Goal: Task Accomplishment & Management: Complete application form

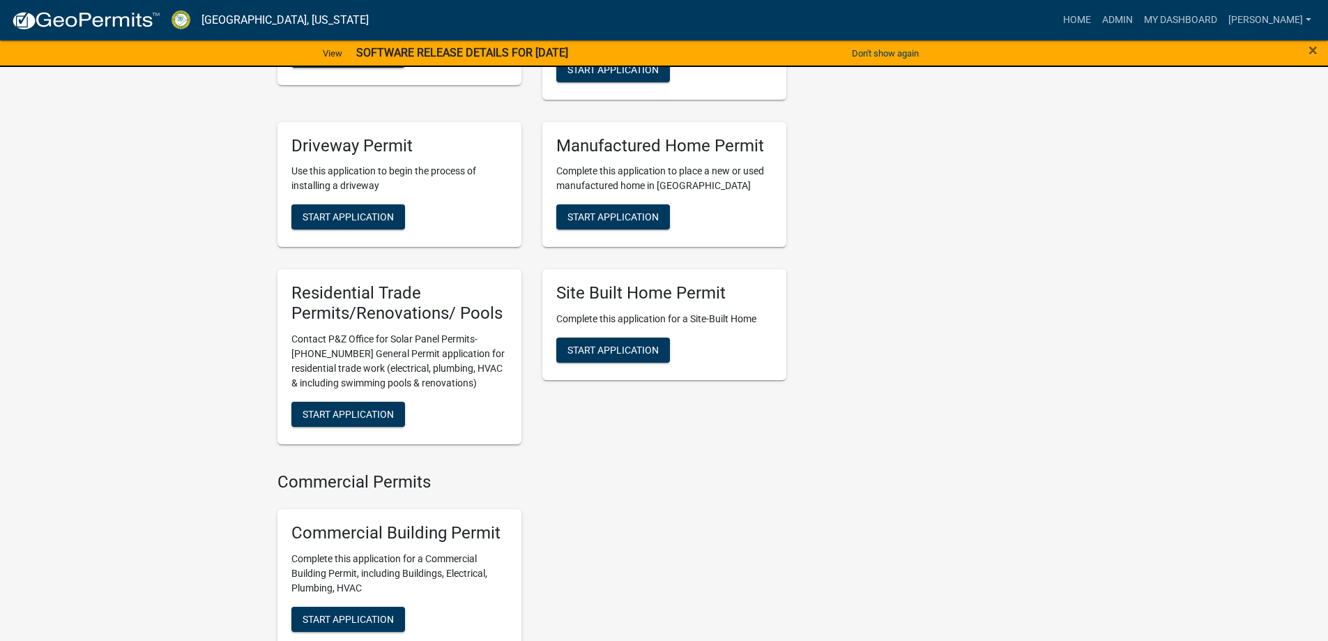
scroll to position [1185, 0]
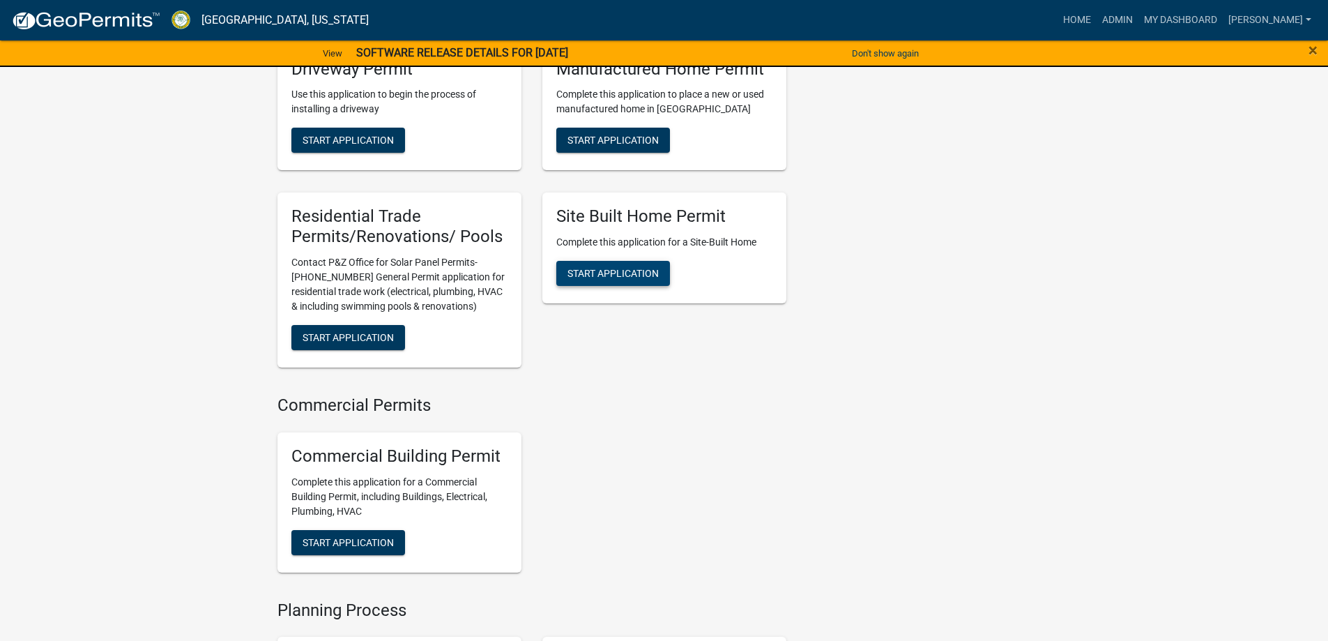
click at [594, 286] on button "Start Application" at bounding box center [613, 273] width 114 height 25
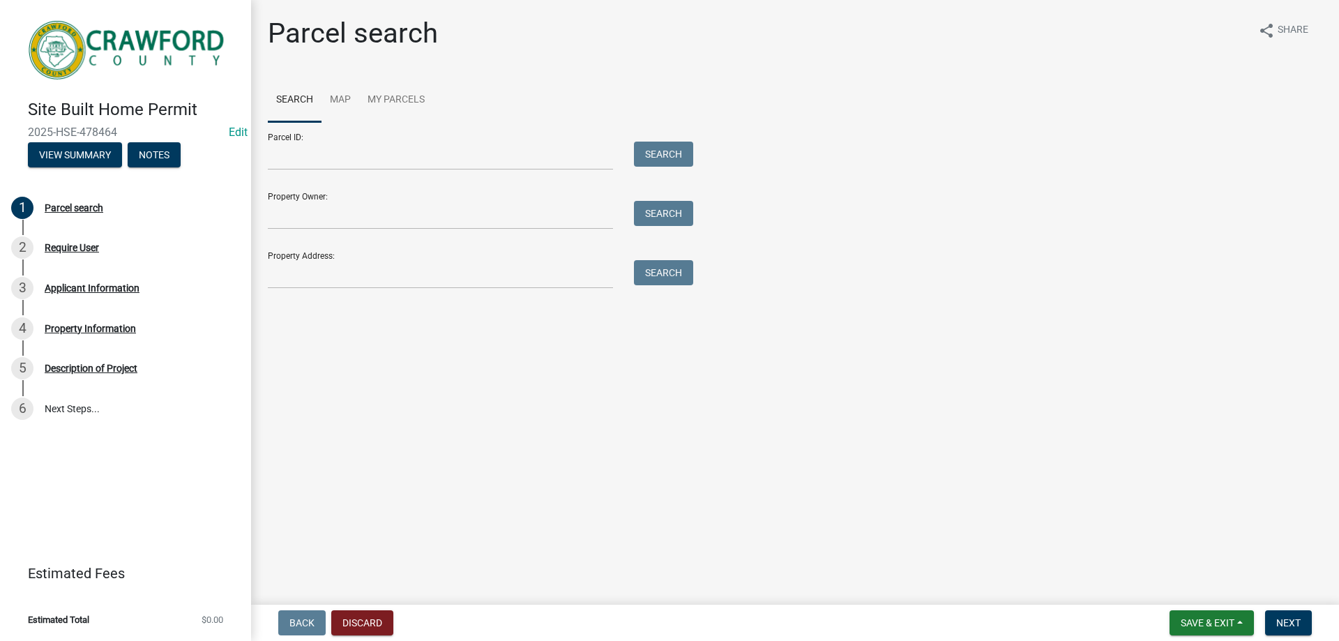
click at [312, 251] on div "Property Address: Search" at bounding box center [477, 265] width 418 height 48
click at [312, 261] on input "Property Address:" at bounding box center [440, 274] width 345 height 29
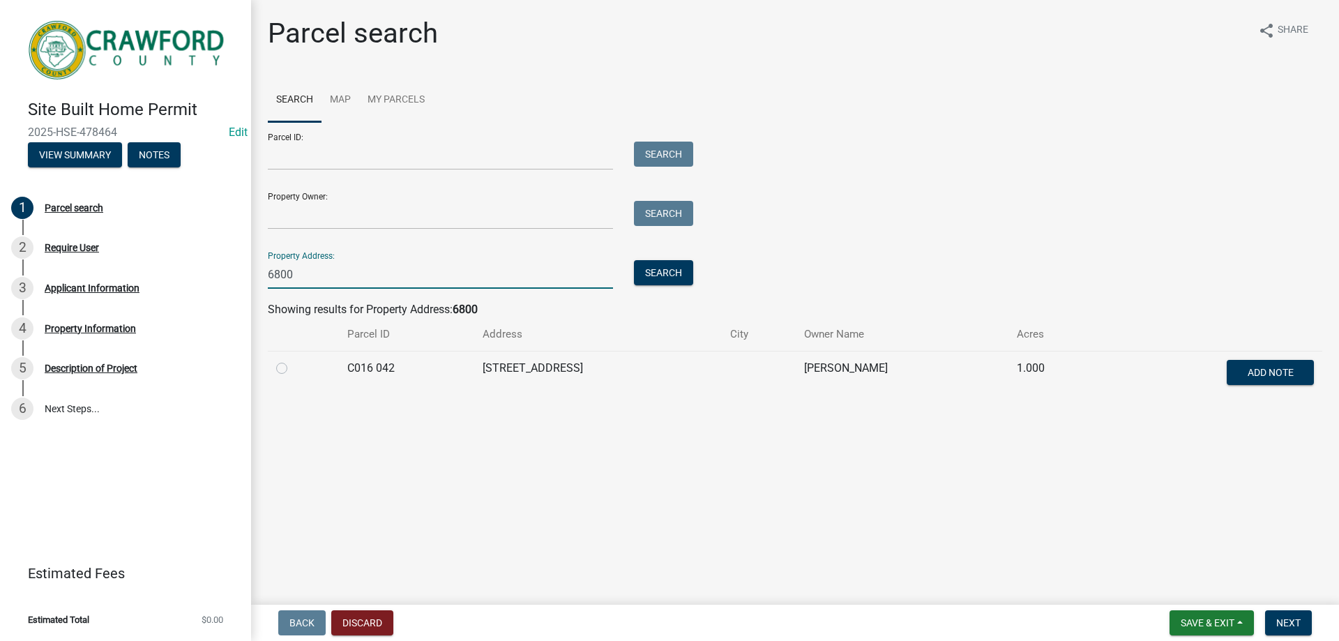
type input "6800"
click at [296, 365] on div at bounding box center [303, 368] width 54 height 17
click at [293, 360] on label at bounding box center [293, 360] width 0 height 0
click at [293, 367] on 042 "radio" at bounding box center [297, 364] width 9 height 9
radio 042 "true"
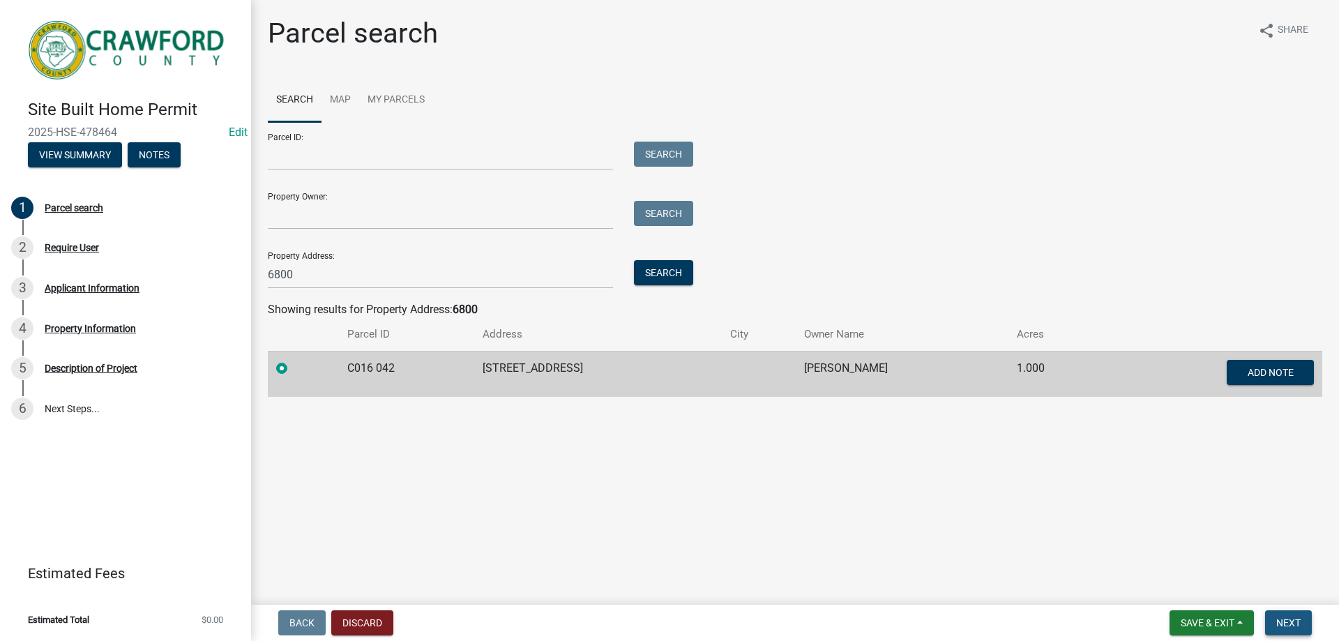
click at [1271, 614] on button "Next" at bounding box center [1288, 622] width 47 height 25
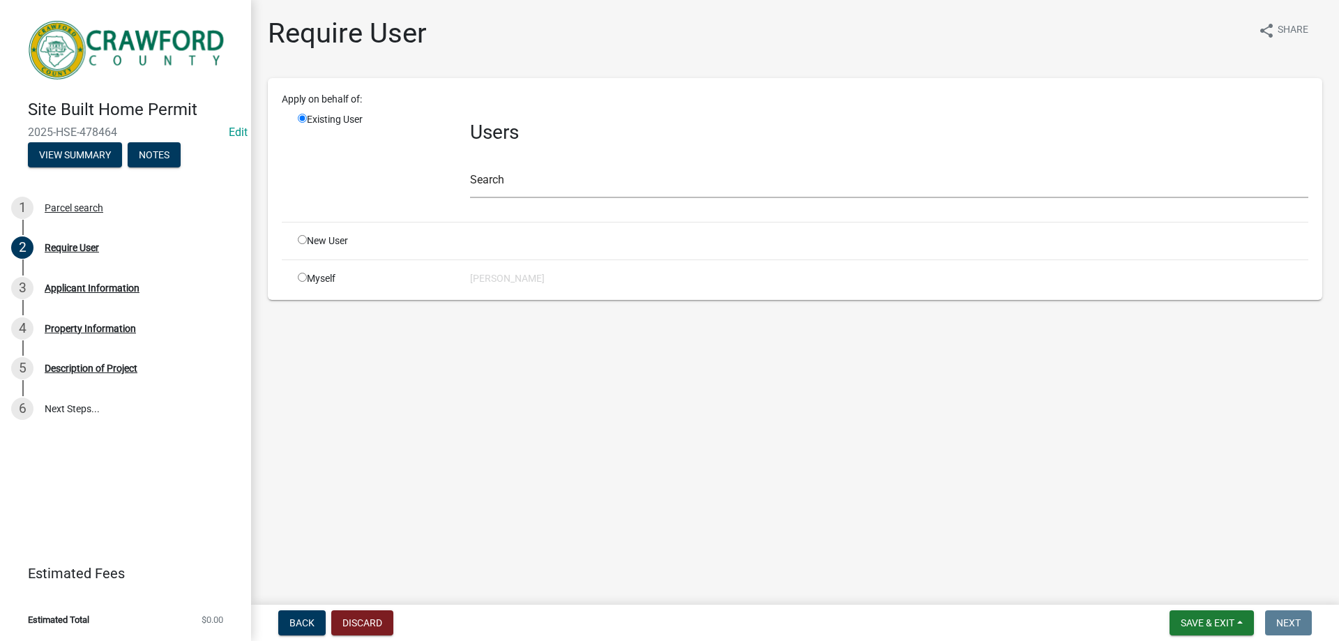
click at [350, 234] on div "New User" at bounding box center [373, 241] width 172 height 15
click at [330, 235] on div "New User" at bounding box center [373, 241] width 172 height 15
click at [325, 242] on div "New User" at bounding box center [373, 241] width 172 height 15
click at [298, 236] on input "radio" at bounding box center [302, 239] width 9 height 9
radio input "true"
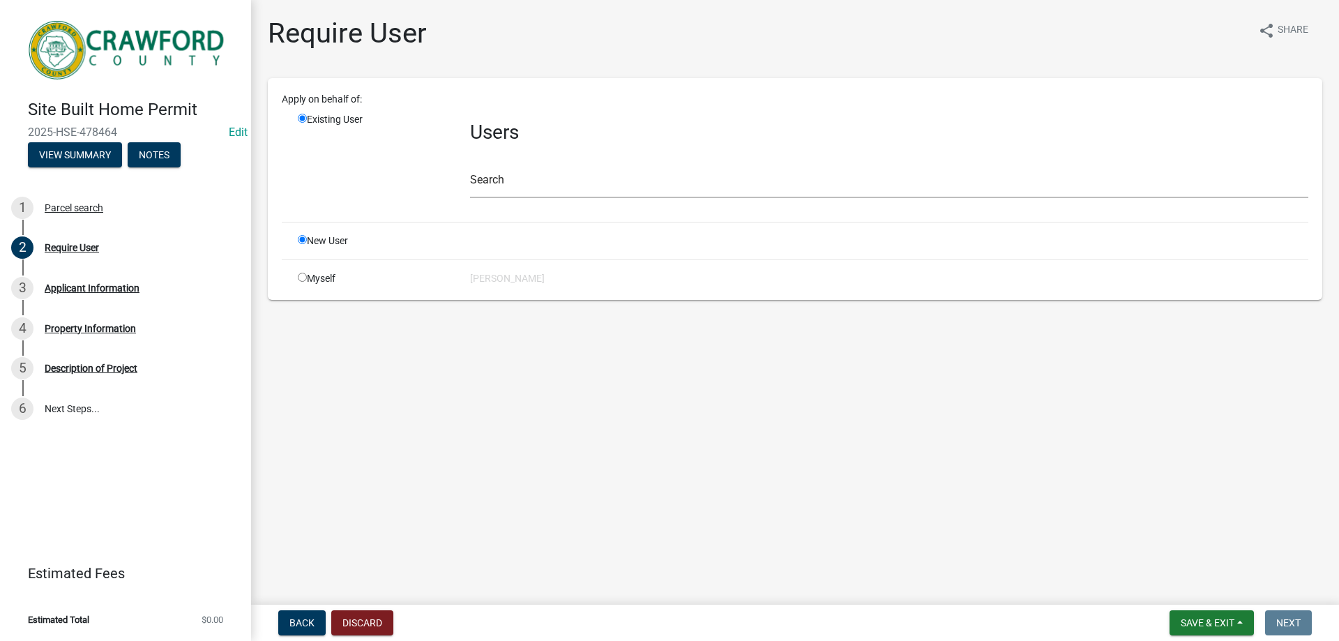
radio input "false"
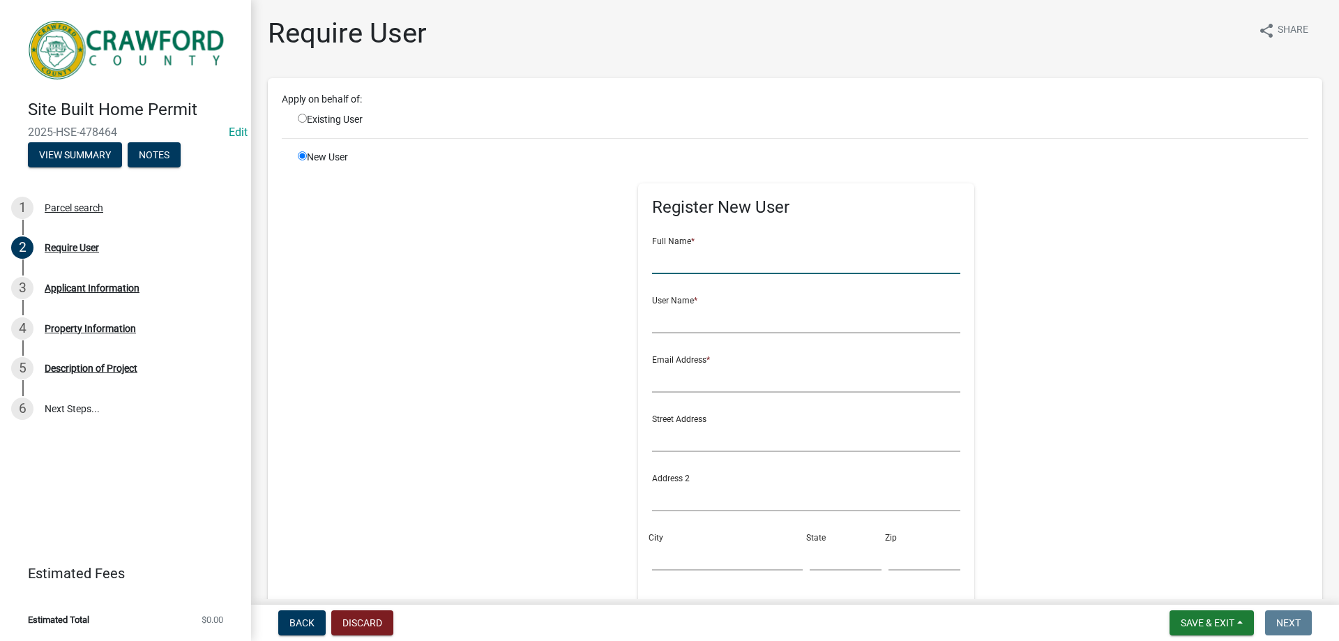
click at [770, 268] on input "text" at bounding box center [806, 259] width 309 height 29
type input "[PERSON_NAME]"
click at [724, 314] on input "text" at bounding box center [806, 319] width 309 height 29
type input "[PERSON_NAME]"
click at [655, 374] on input "text" at bounding box center [806, 378] width 309 height 29
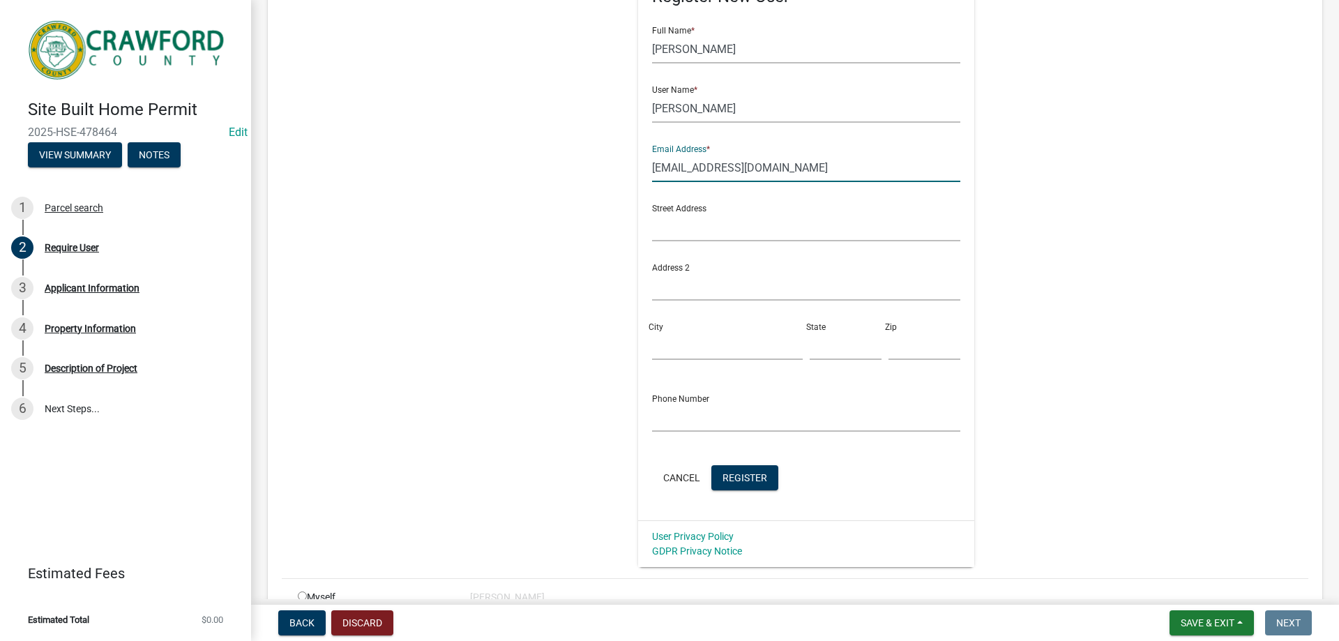
scroll to position [279, 0]
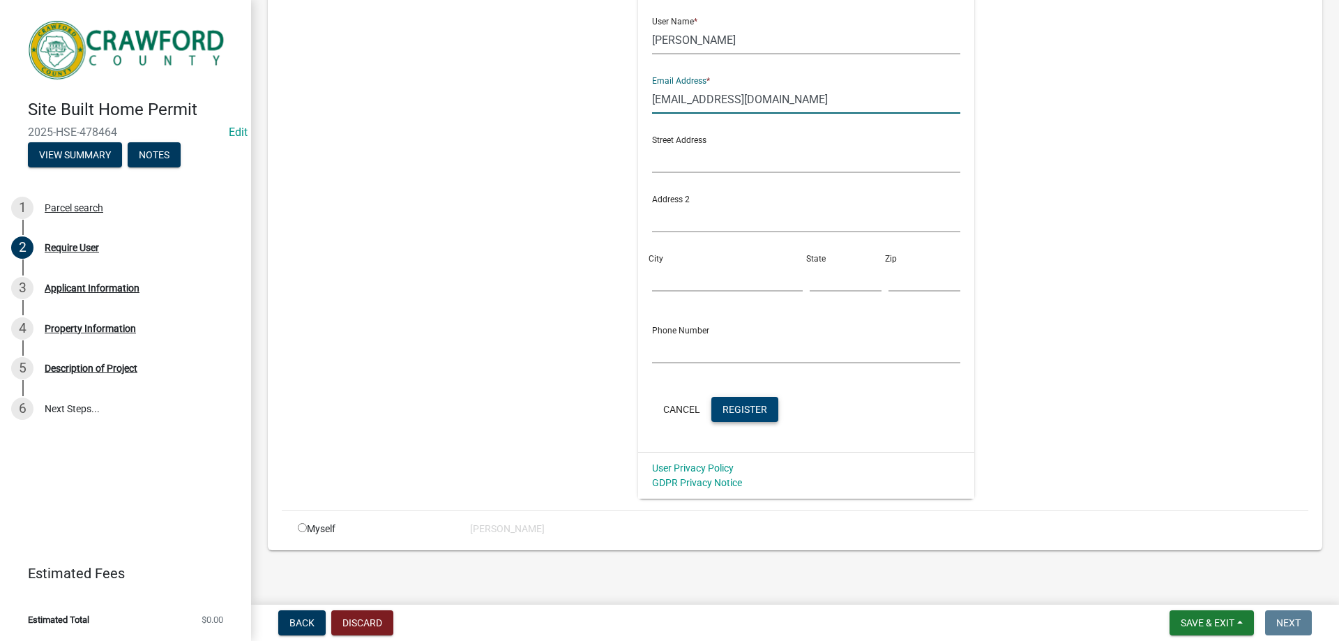
type input "[EMAIL_ADDRESS][DOMAIN_NAME]"
click at [745, 418] on button "Register" at bounding box center [744, 409] width 67 height 25
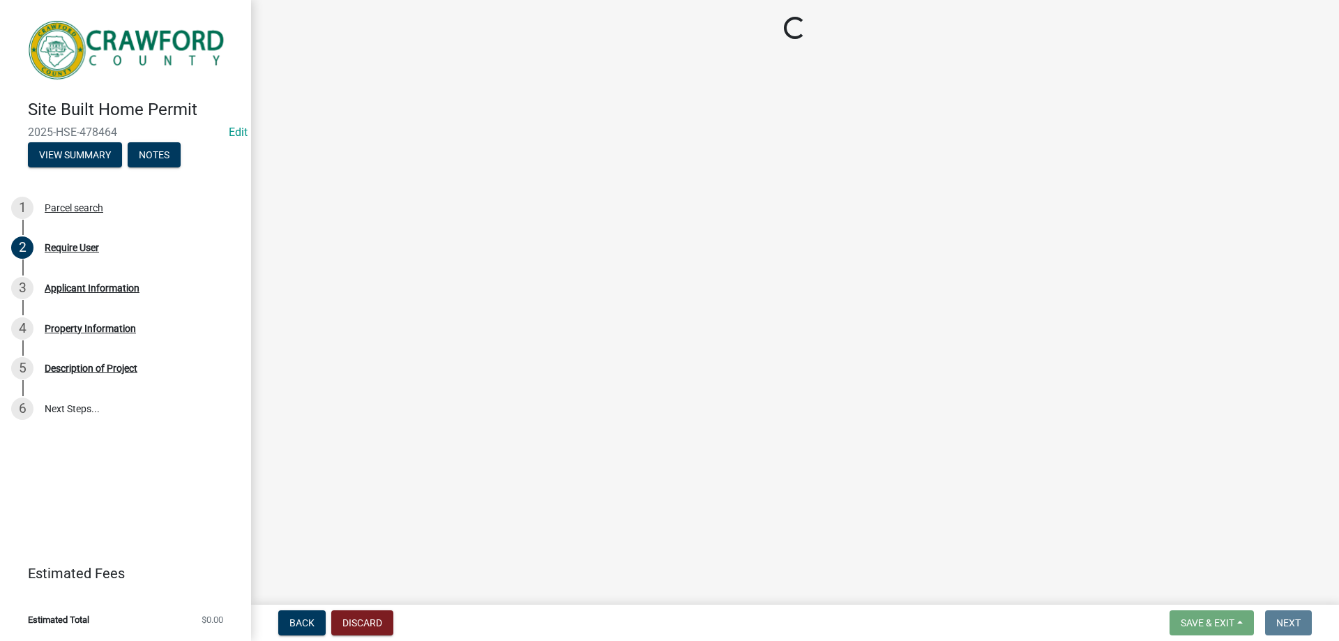
scroll to position [0, 0]
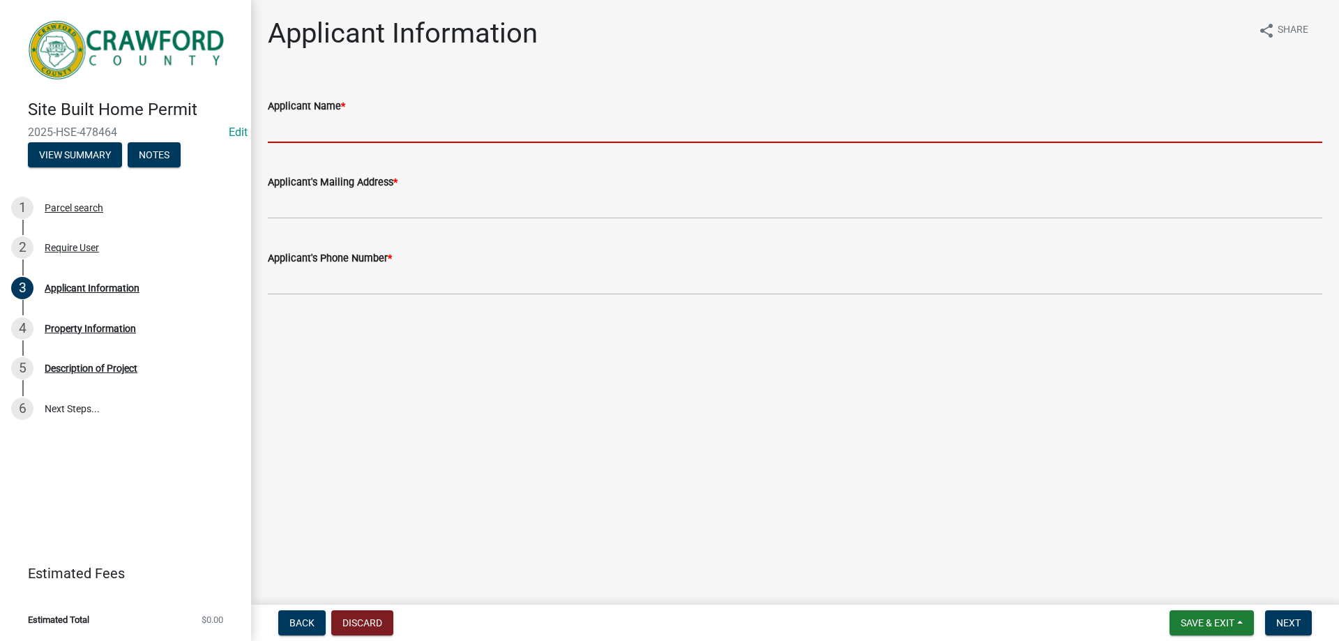
click at [310, 128] on input "Applicant Name *" at bounding box center [795, 128] width 1054 height 29
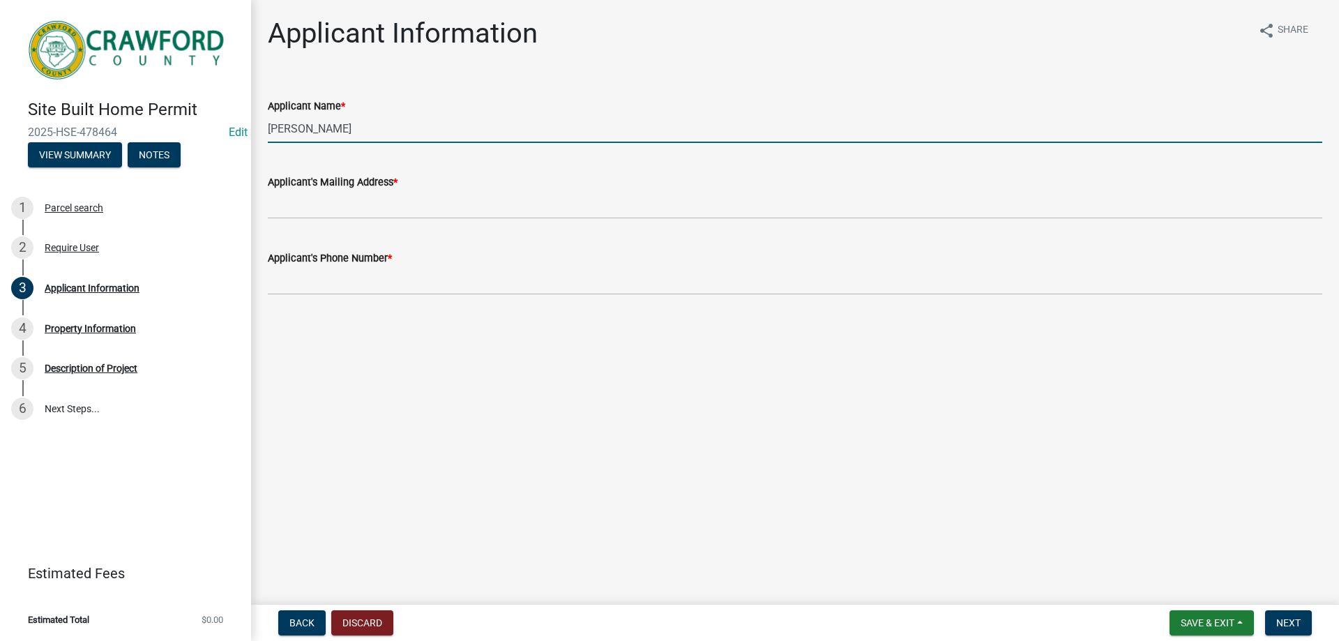
type input "[PERSON_NAME]"
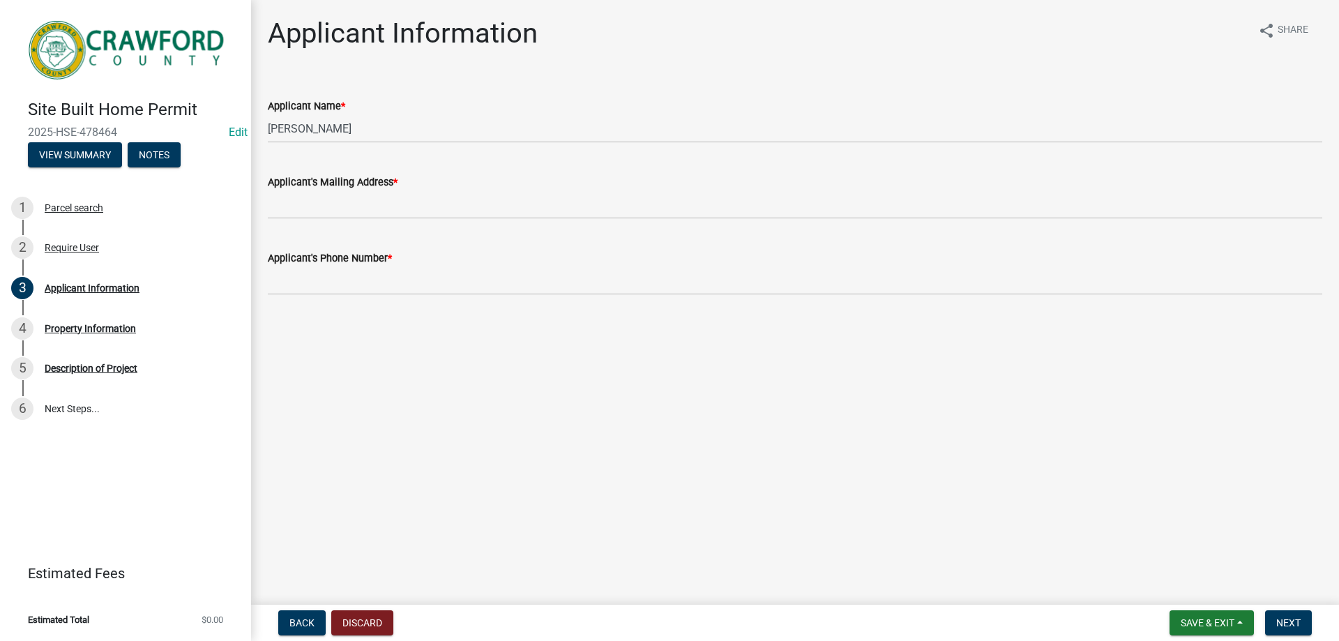
click at [380, 220] on wm-data-entity-input "Applicant's Mailing Address *" at bounding box center [795, 192] width 1054 height 76
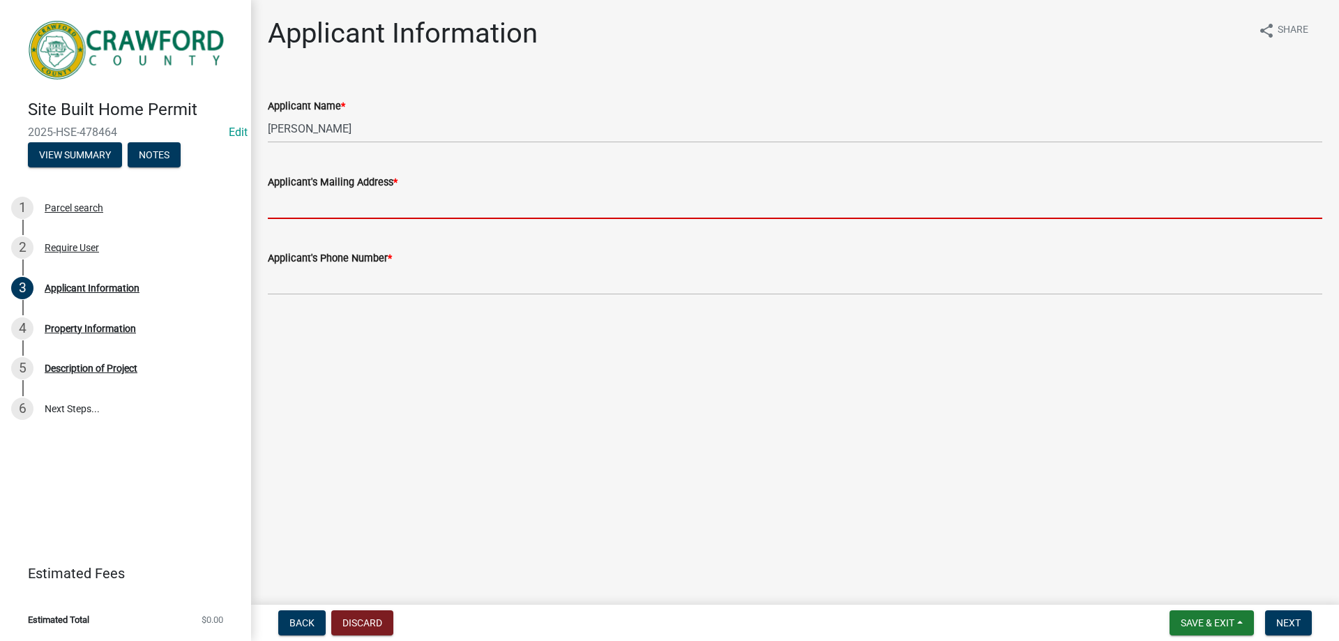
click at [387, 210] on input "Applicant's Mailing Address *" at bounding box center [795, 204] width 1054 height 29
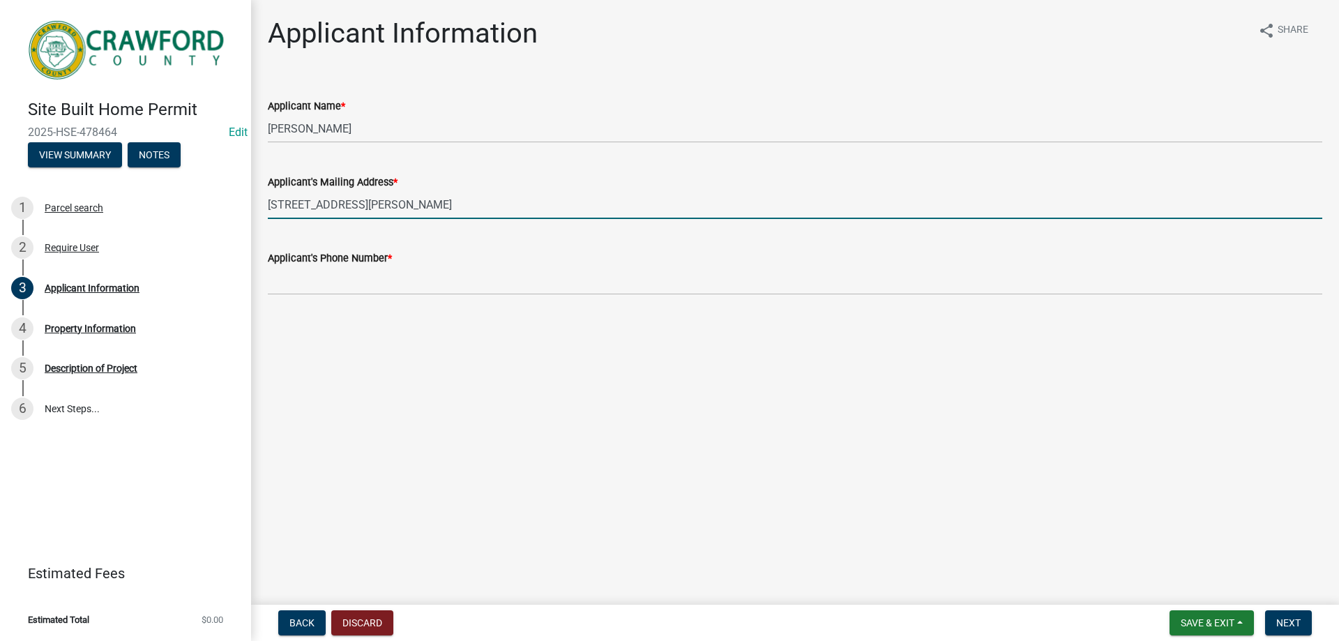
type input "[STREET_ADDRESS][PERSON_NAME]"
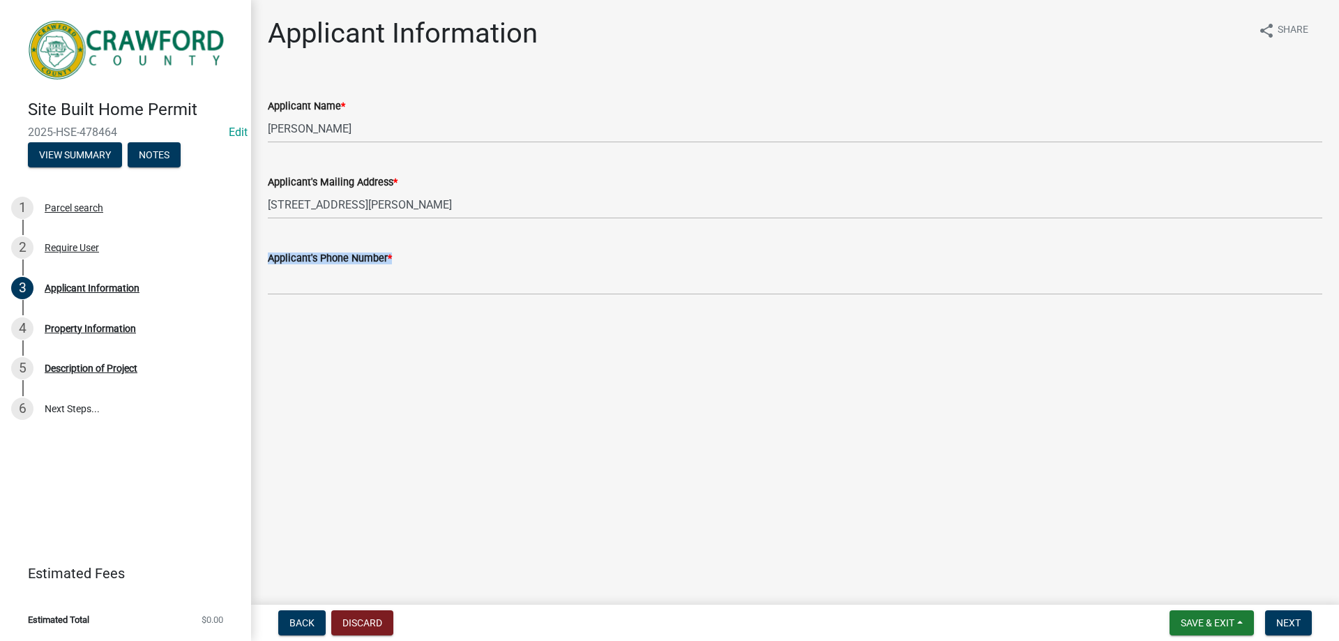
click at [370, 268] on form "Applicant's Phone Number *" at bounding box center [795, 272] width 1054 height 45
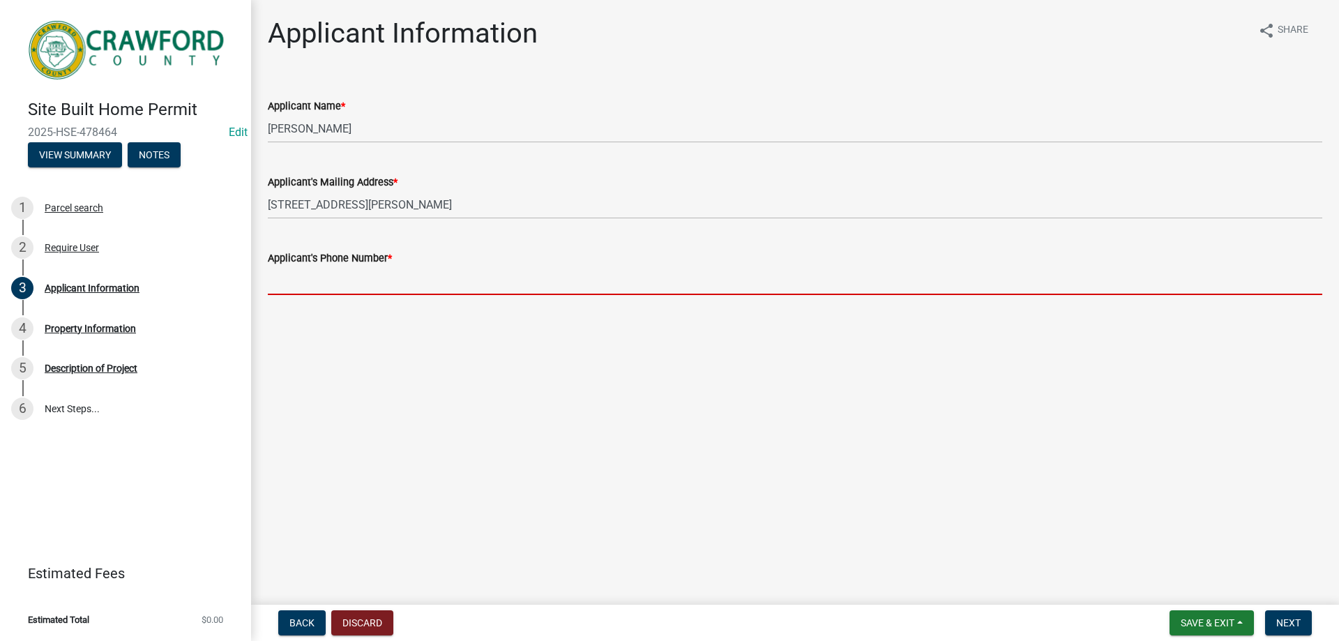
click at [361, 275] on input "Applicant's Phone Number *" at bounding box center [795, 280] width 1054 height 29
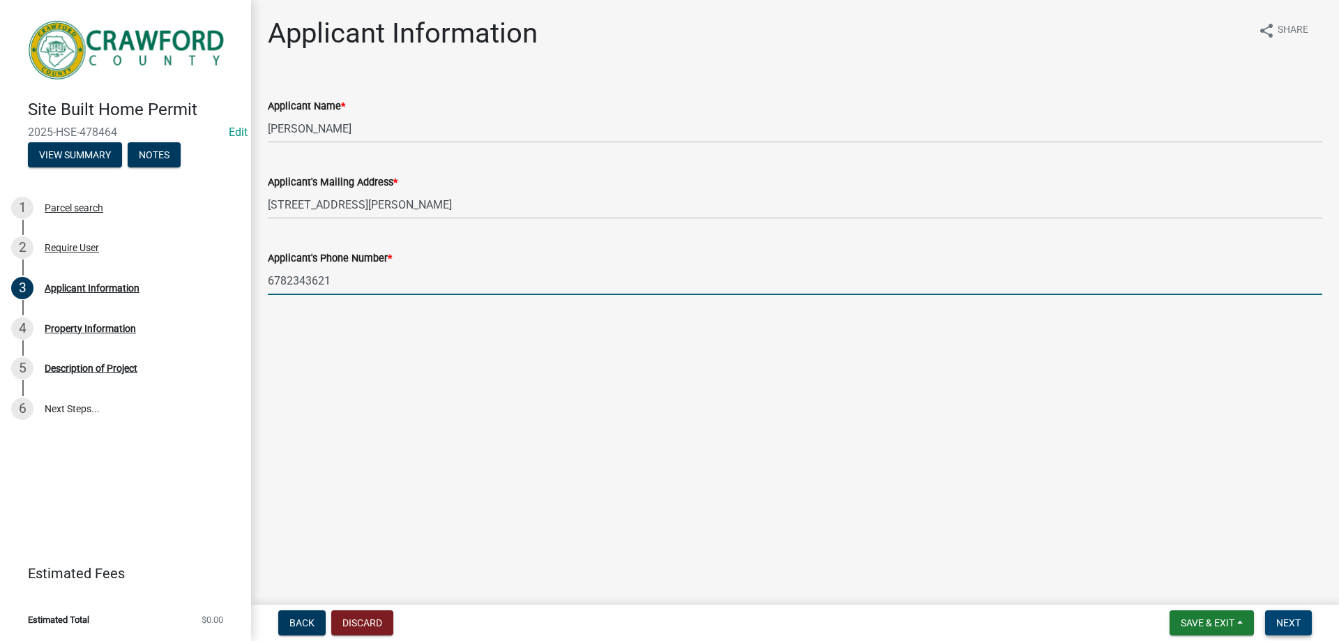
type input "6782343621"
click at [1300, 629] on button "Next" at bounding box center [1288, 622] width 47 height 25
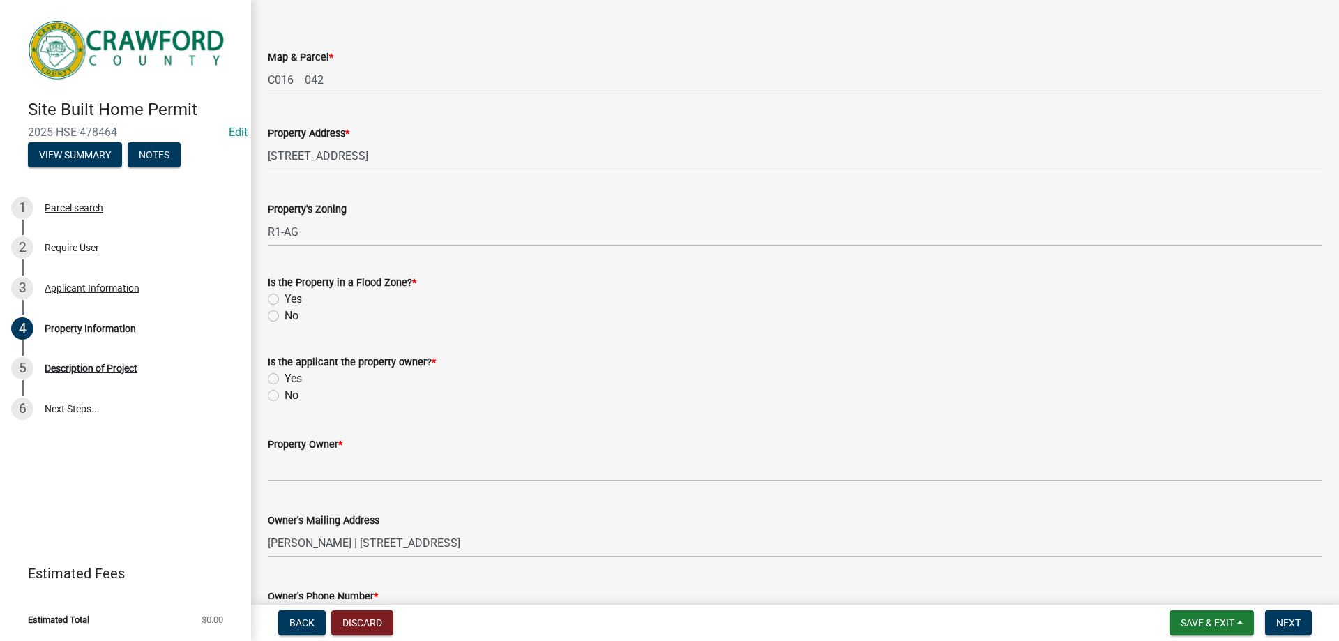
scroll to position [139, 0]
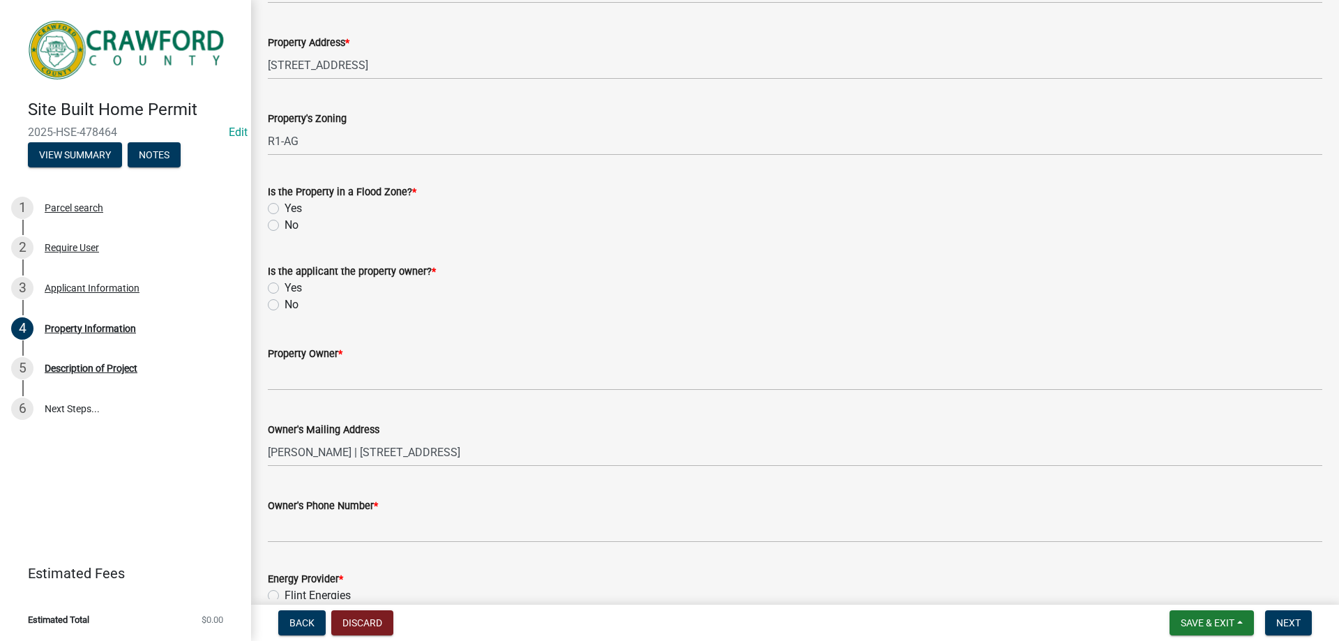
click at [284, 220] on label "No" at bounding box center [291, 225] width 14 height 17
click at [284, 220] on input "No" at bounding box center [288, 221] width 9 height 9
radio input "true"
click at [274, 280] on div "Yes" at bounding box center [795, 288] width 1054 height 17
click at [284, 290] on label "Yes" at bounding box center [292, 288] width 17 height 17
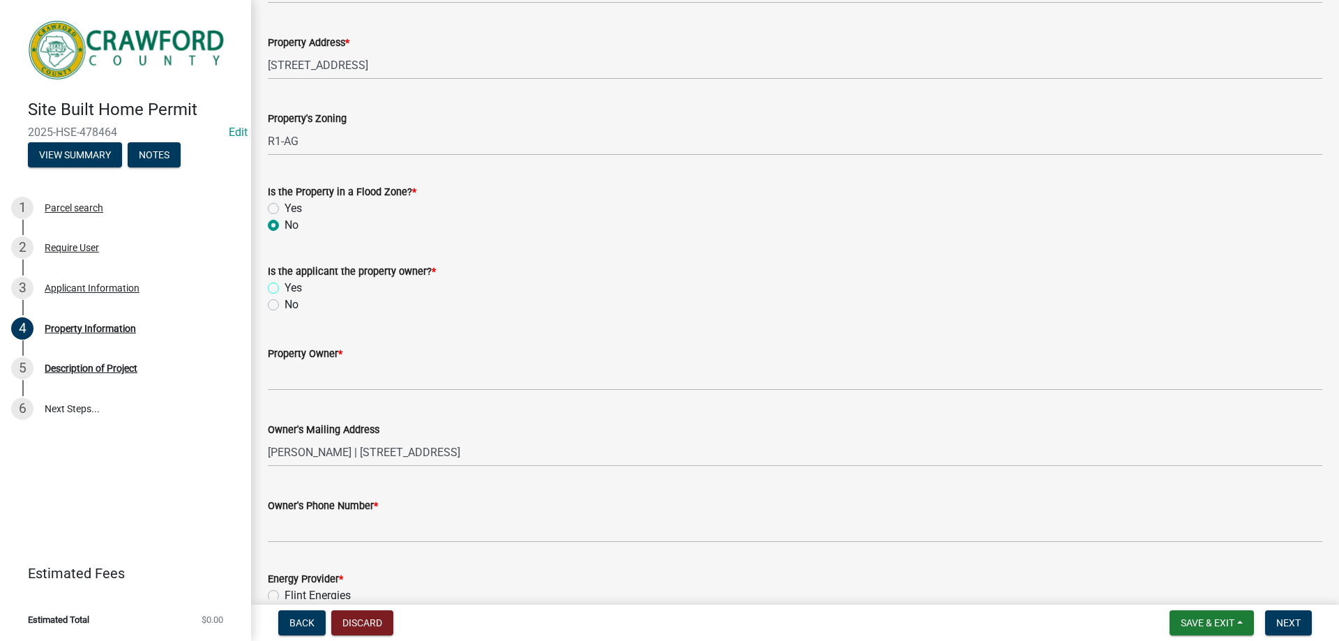
click at [284, 289] on input "Yes" at bounding box center [288, 284] width 9 height 9
radio input "true"
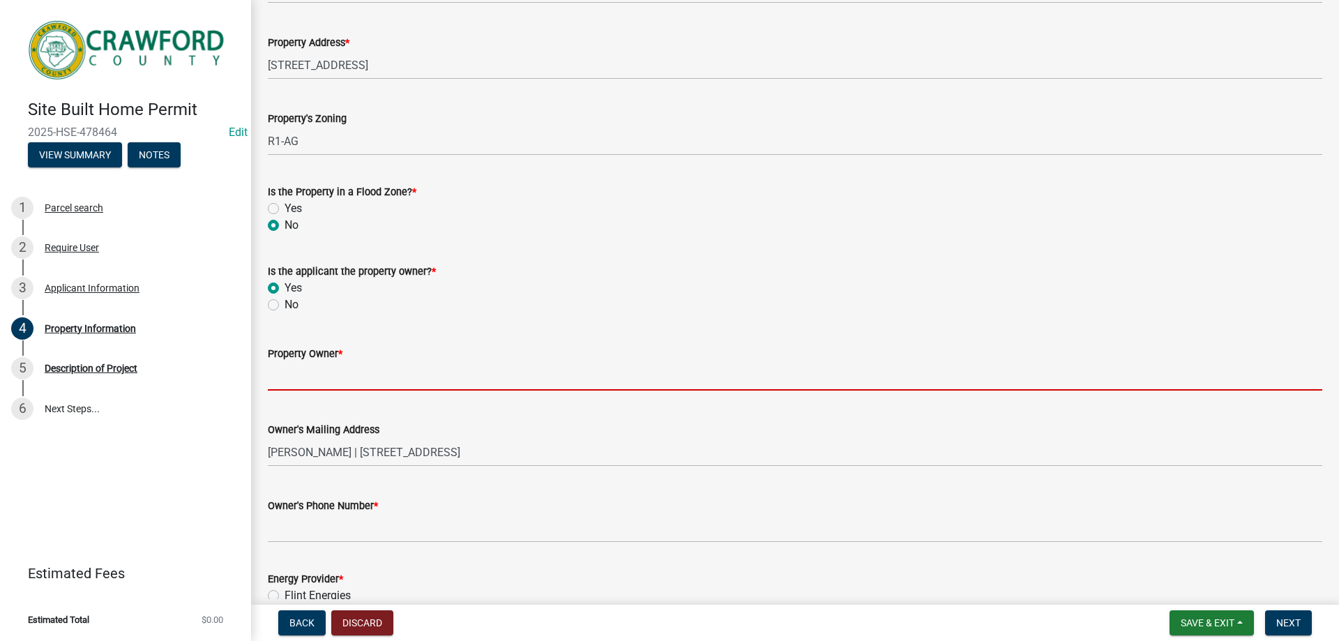
click at [306, 372] on input "Property Owner *" at bounding box center [795, 376] width 1054 height 29
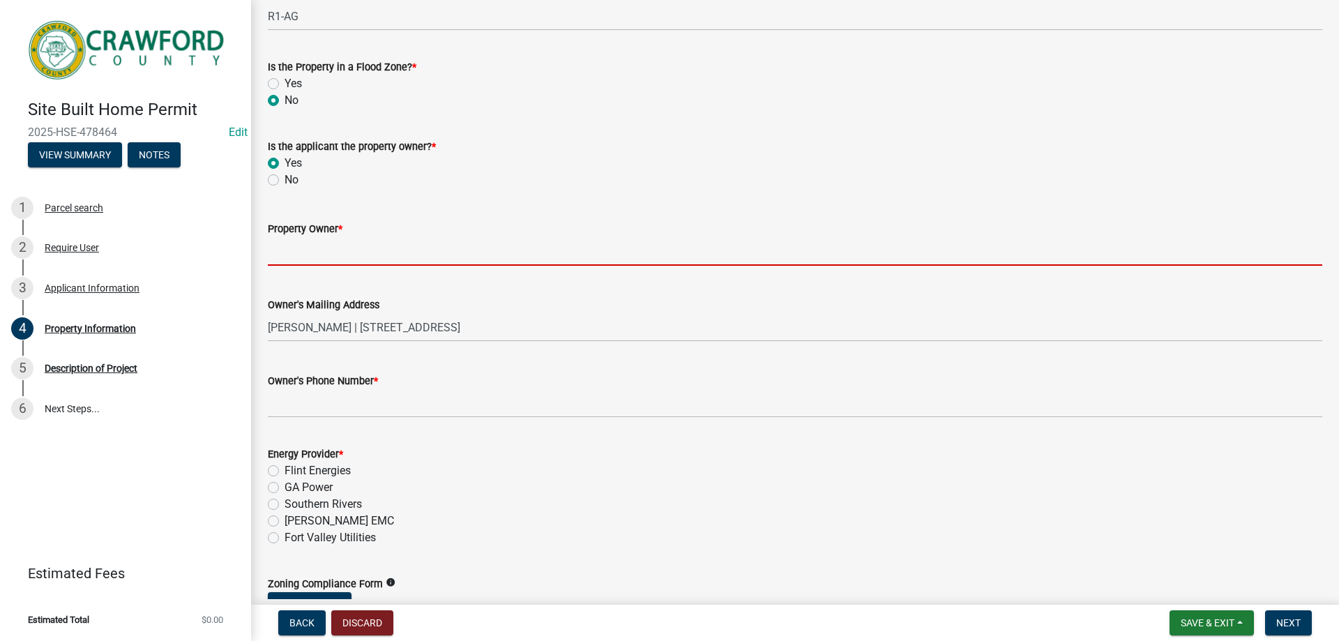
scroll to position [381, 0]
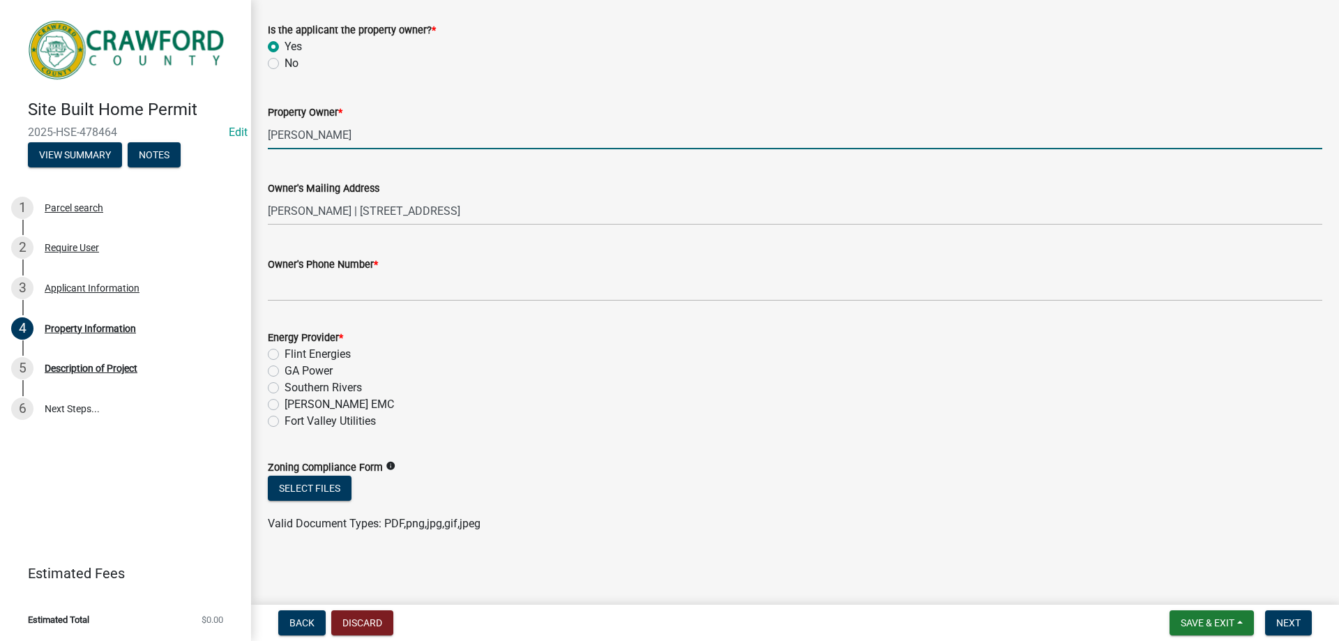
type input "[PERSON_NAME]"
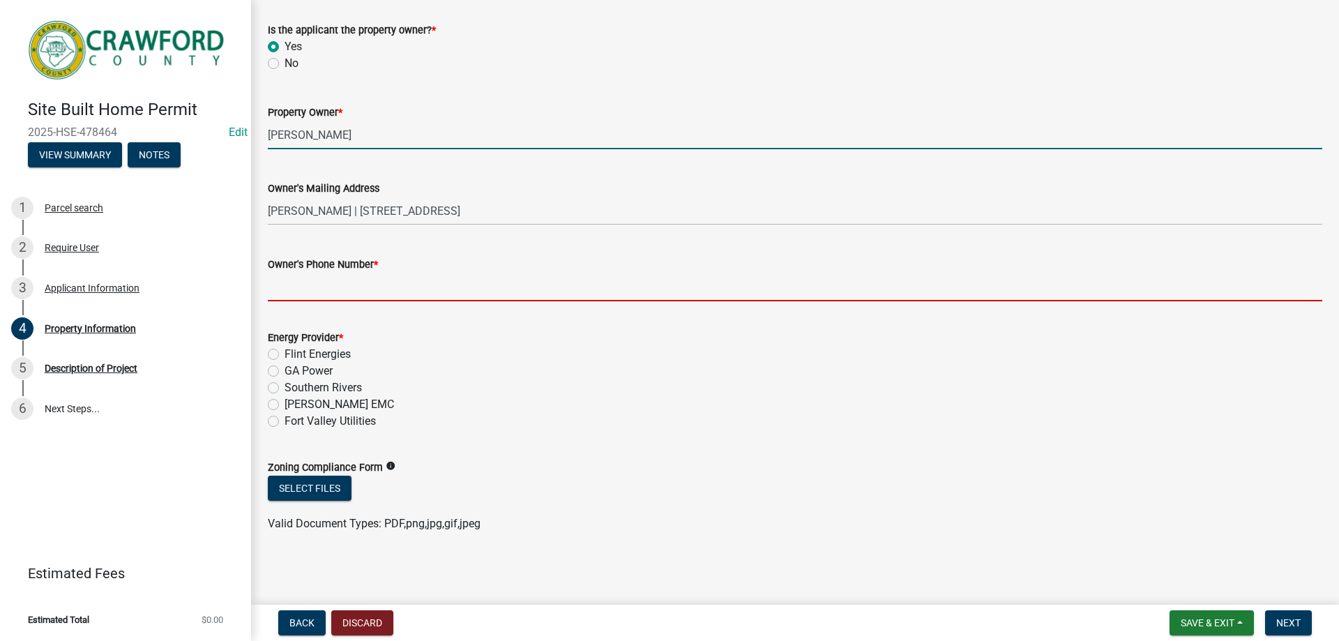
click at [390, 293] on input "Owner's Phone Number *" at bounding box center [795, 287] width 1054 height 29
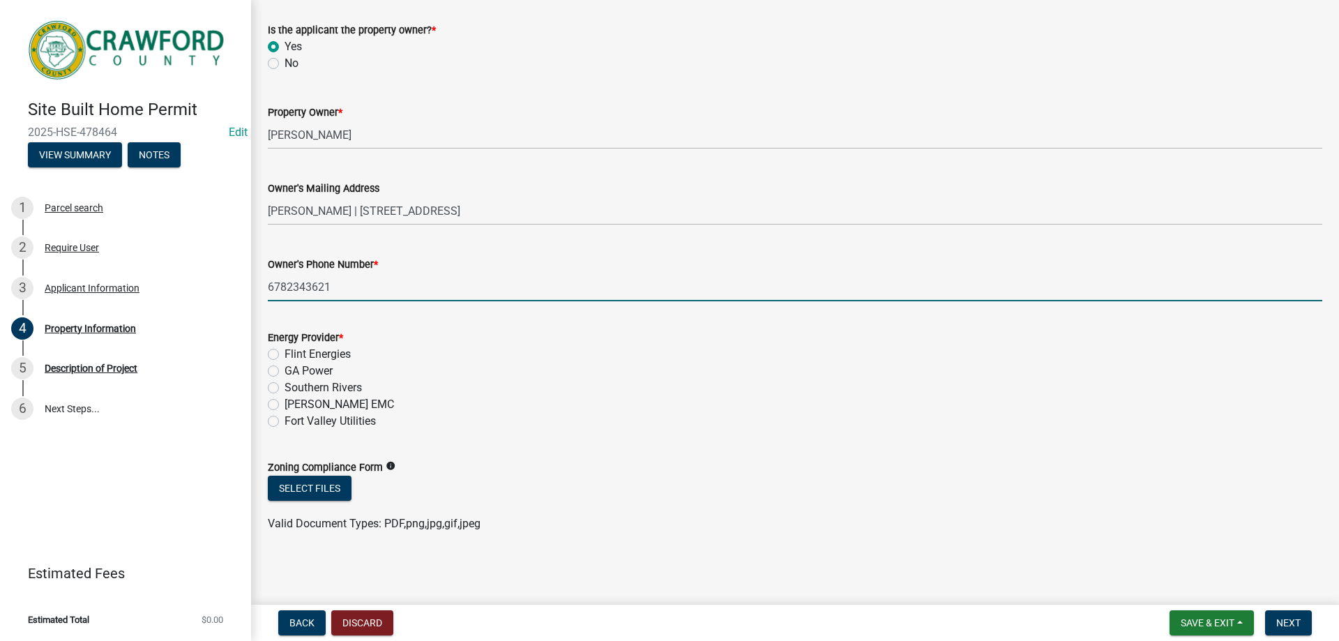
type input "6782343621"
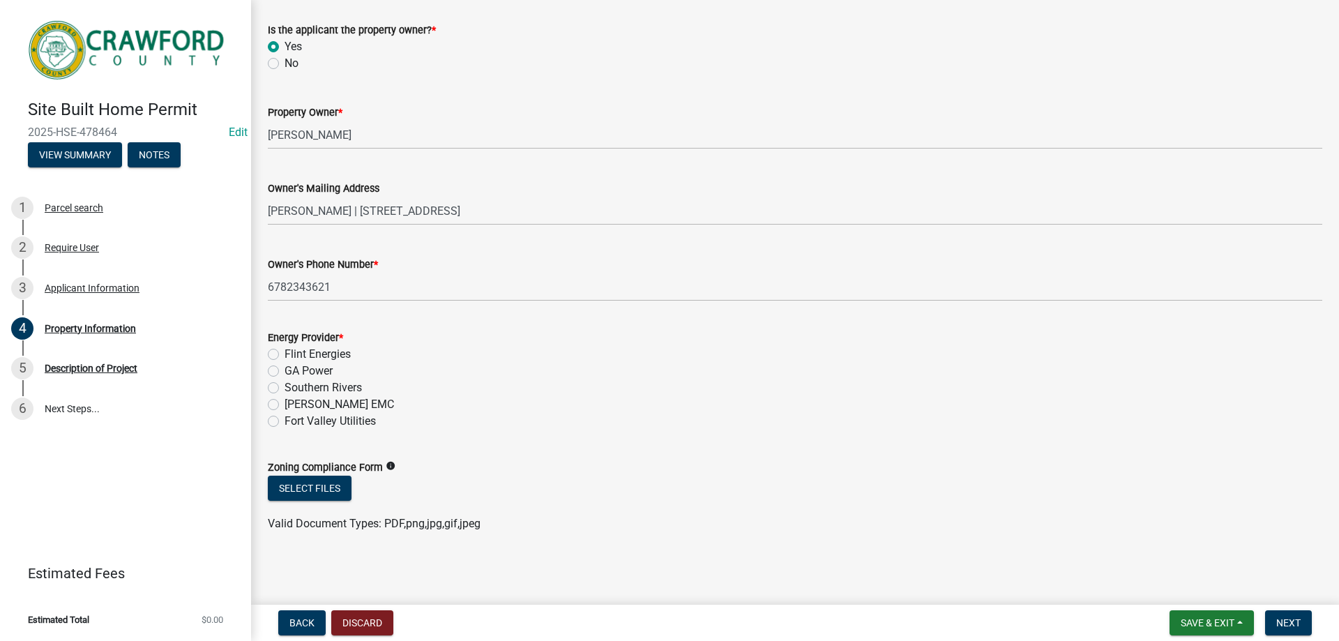
click at [284, 355] on label "Flint Energies" at bounding box center [317, 354] width 66 height 17
click at [284, 355] on input "Flint Energies" at bounding box center [288, 350] width 9 height 9
radio input "true"
click at [1277, 616] on button "Next" at bounding box center [1288, 622] width 47 height 25
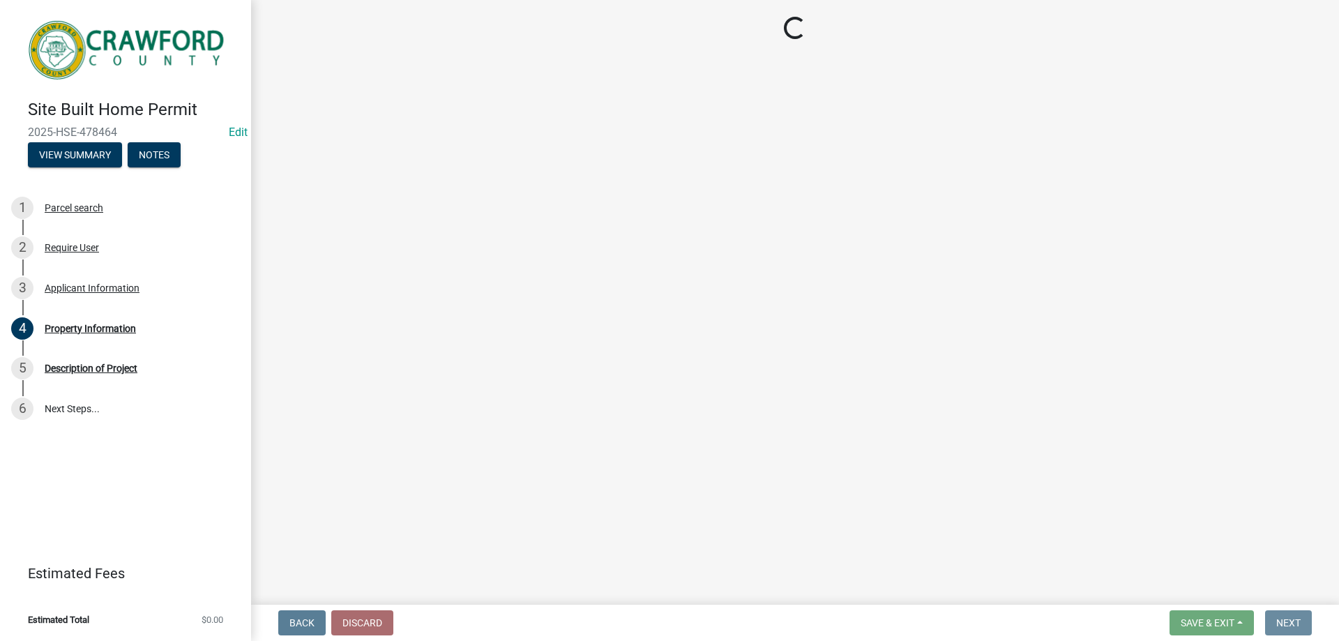
scroll to position [0, 0]
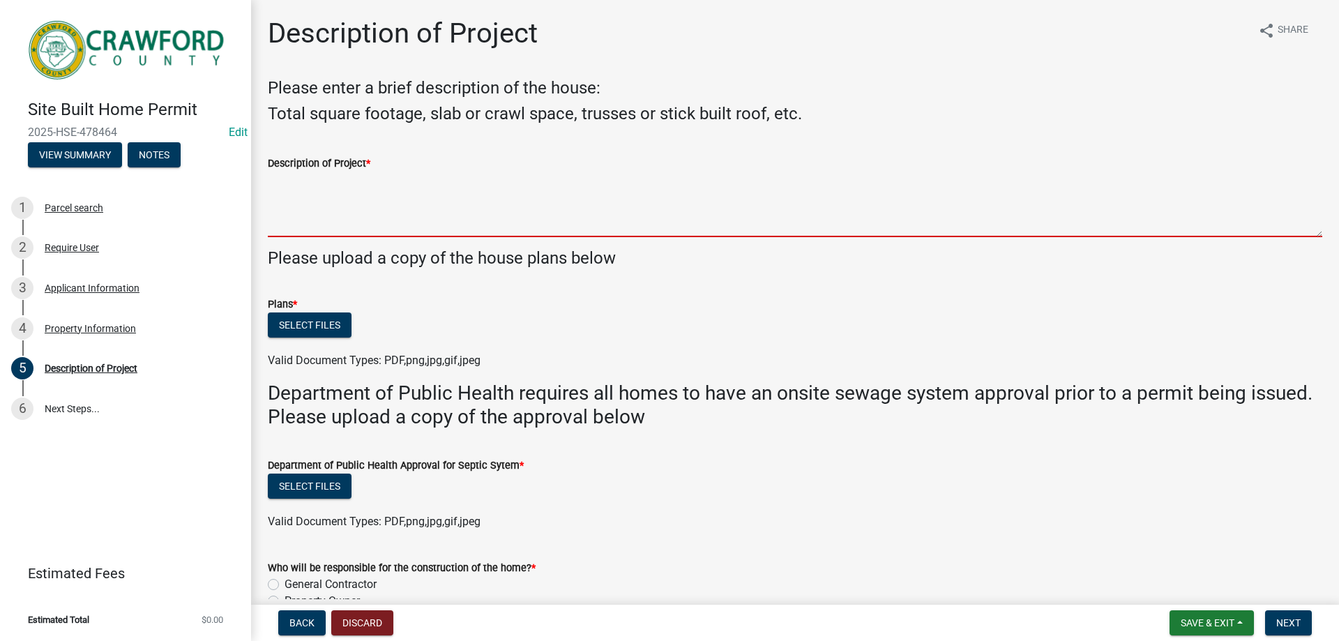
click at [297, 215] on textarea "Description of Project *" at bounding box center [795, 205] width 1054 height 66
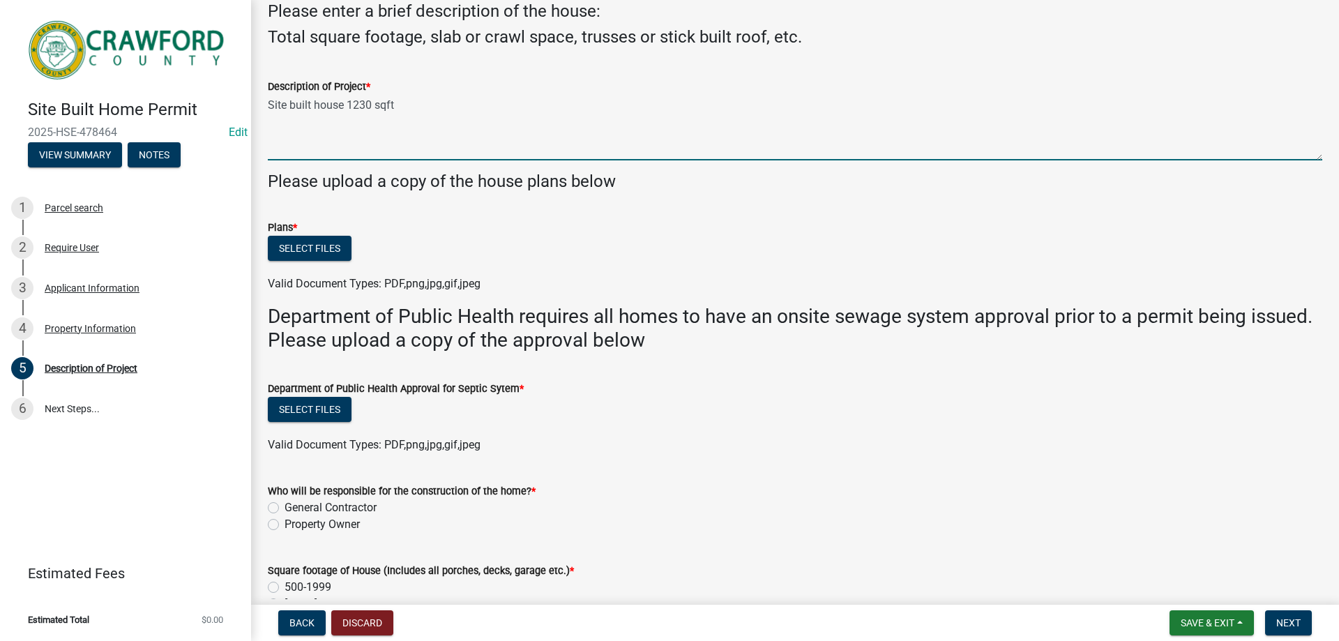
scroll to position [139, 0]
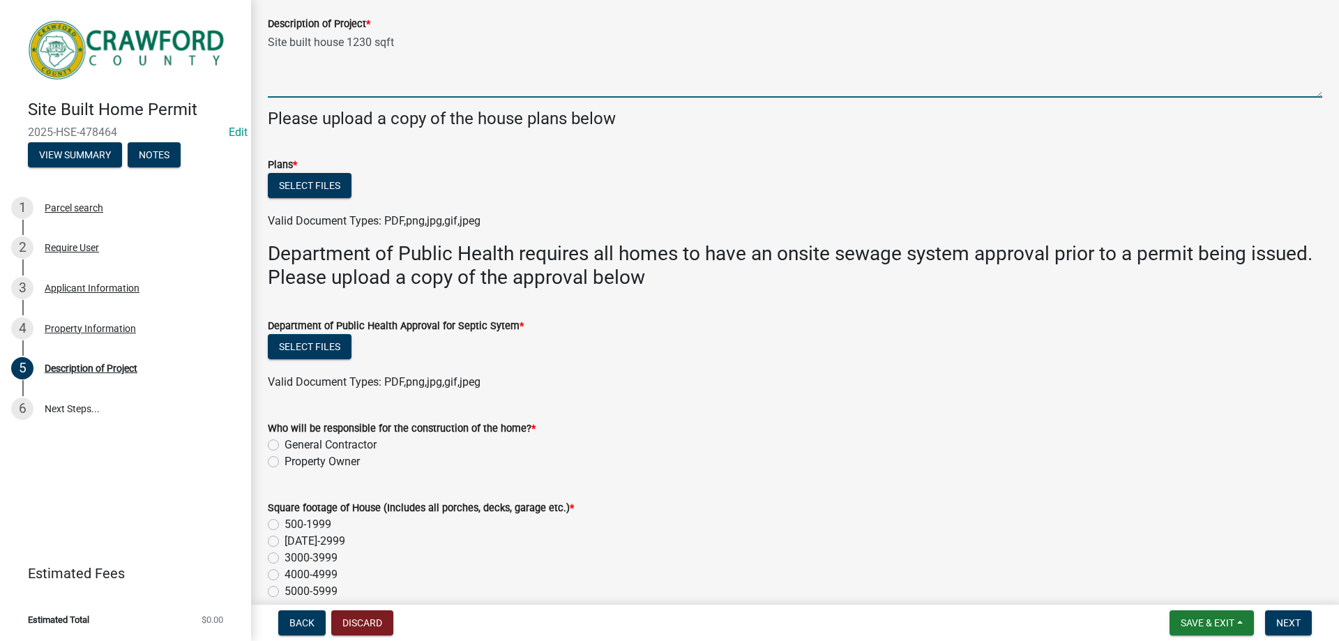
click at [367, 41] on textarea "Site built house 1230 sqft" at bounding box center [795, 65] width 1054 height 66
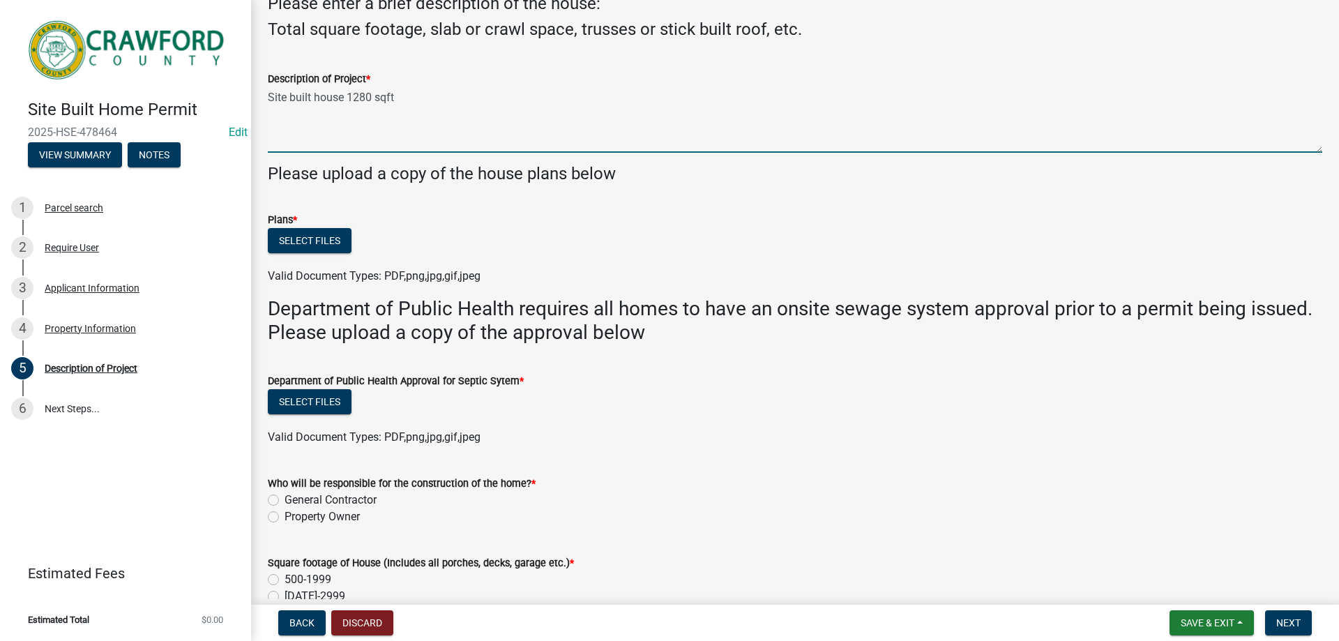
scroll to position [70, 0]
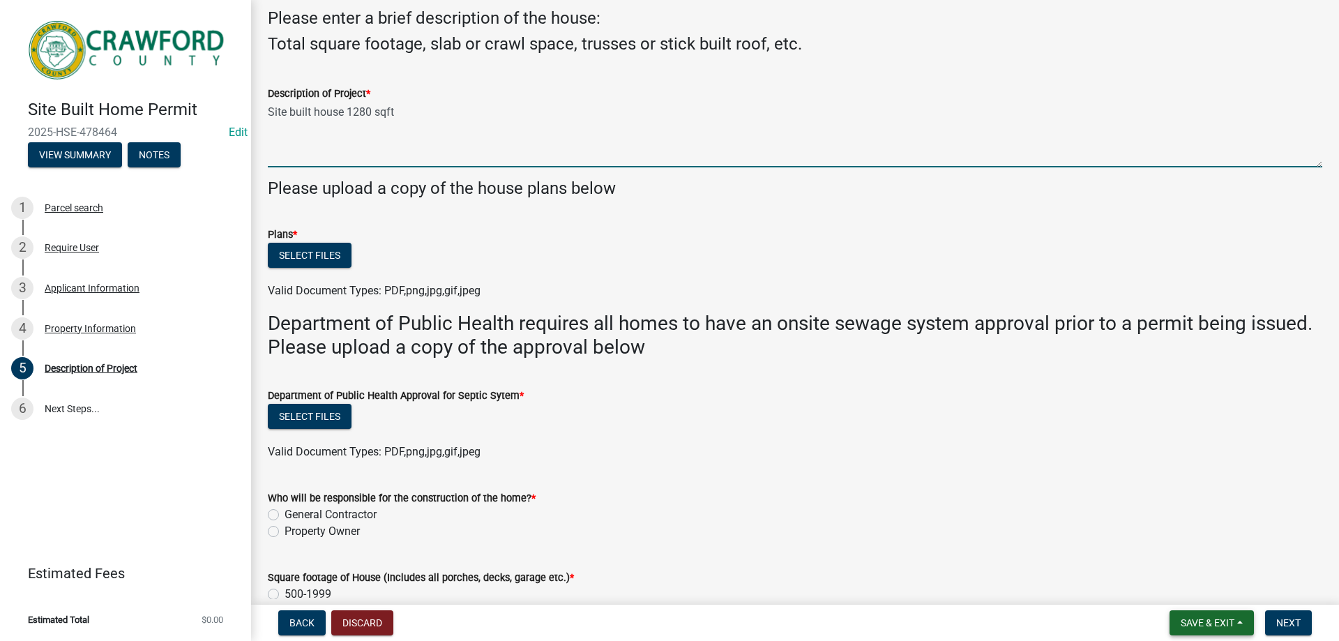
type textarea "Site built house 1280 sqft"
click at [1187, 619] on span "Save & Exit" at bounding box center [1207, 622] width 54 height 11
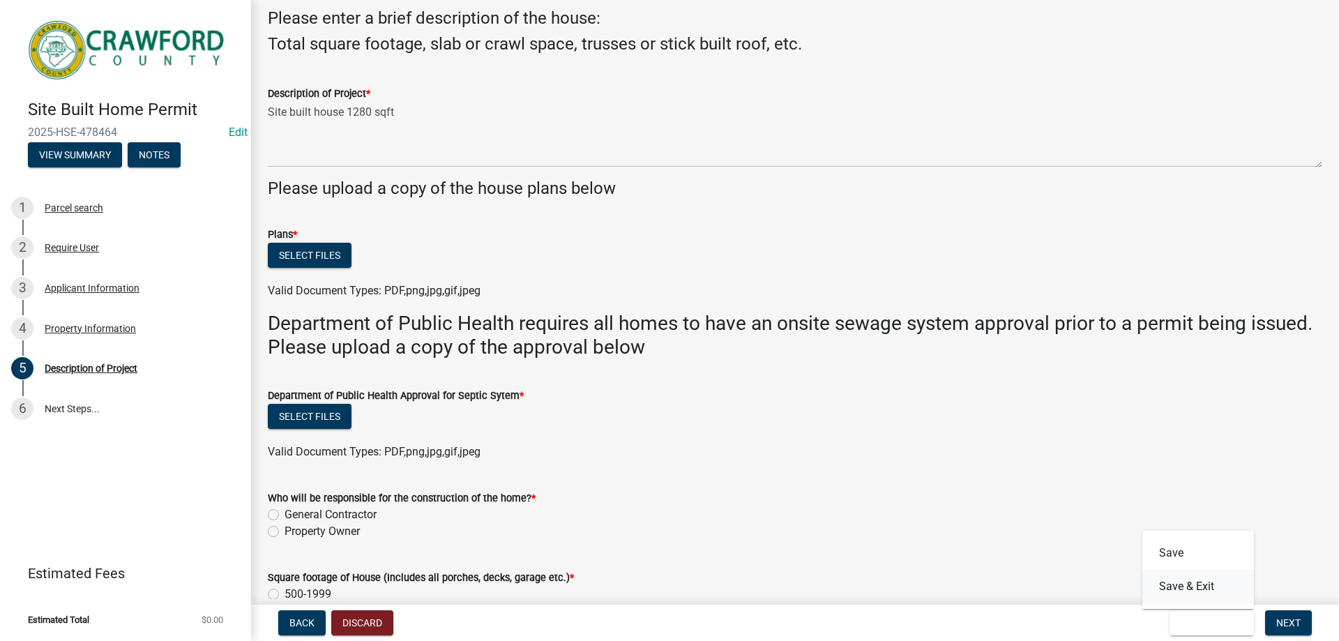
click at [1175, 589] on button "Save & Exit" at bounding box center [1198, 586] width 112 height 33
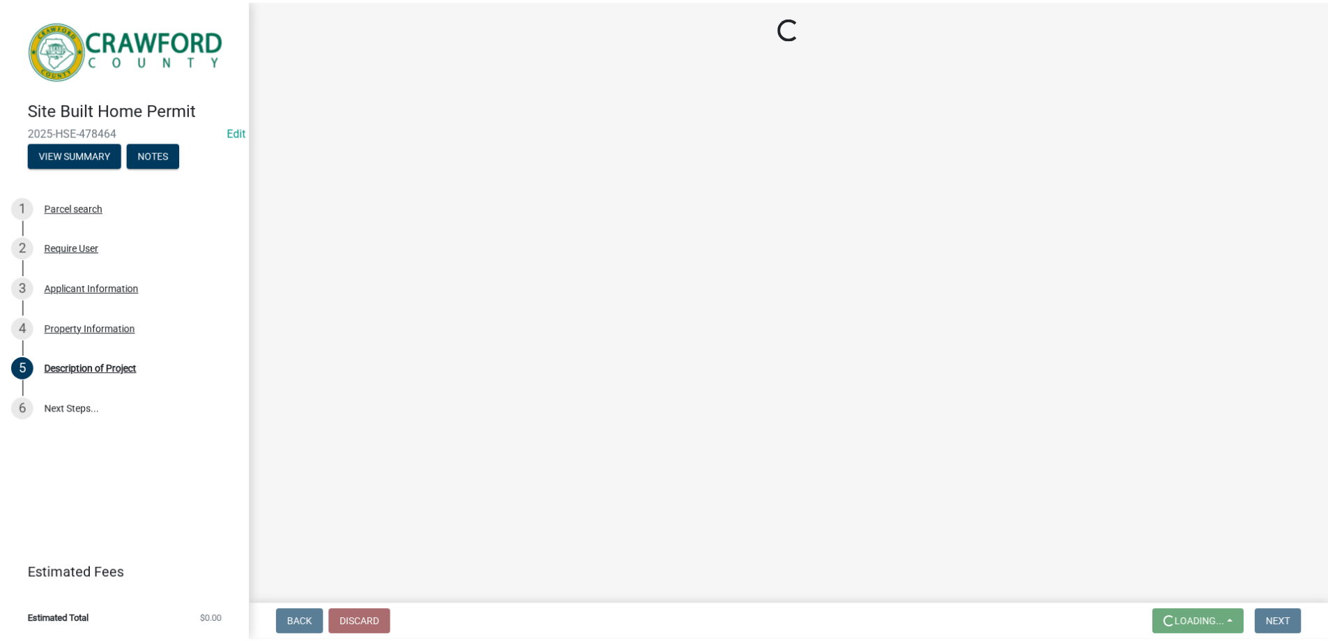
scroll to position [0, 0]
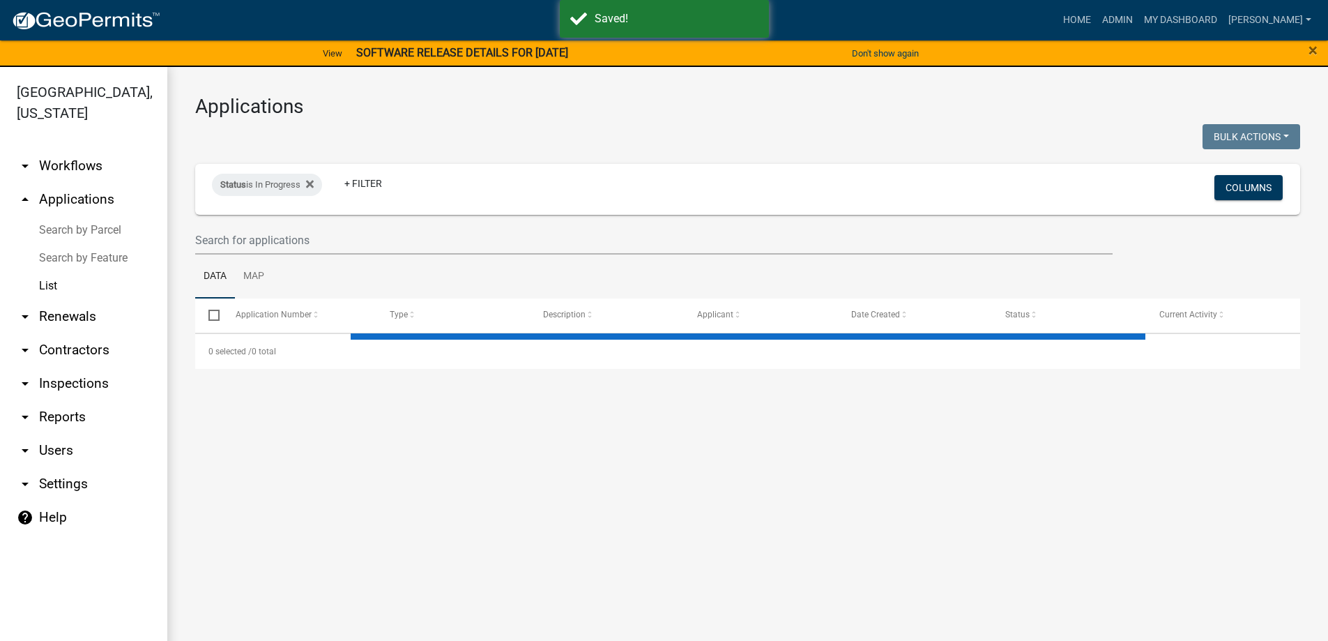
select select "3: 100"
